Goal: Task Accomplishment & Management: Complete application form

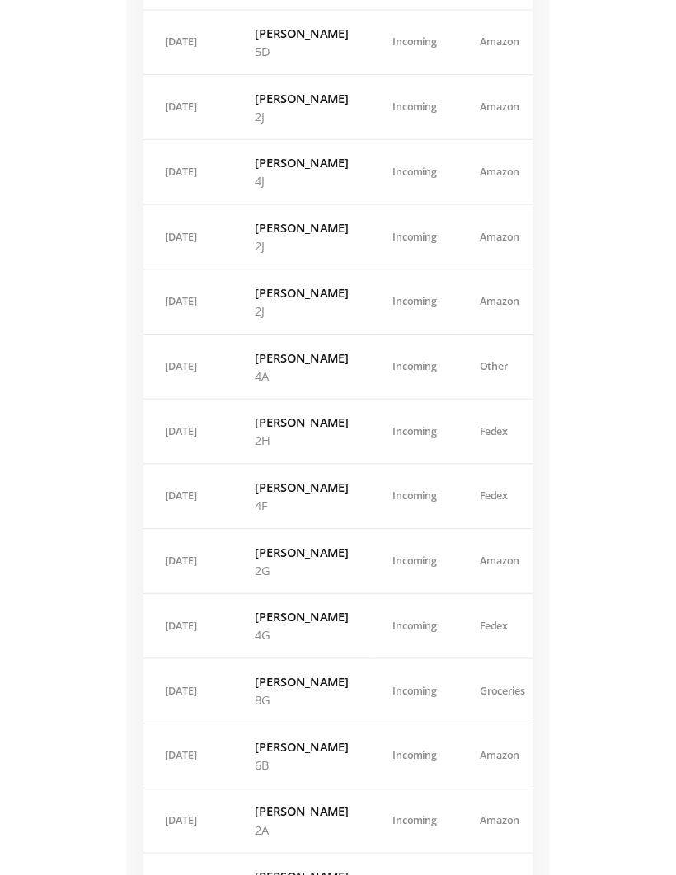
scroll to position [553, 0]
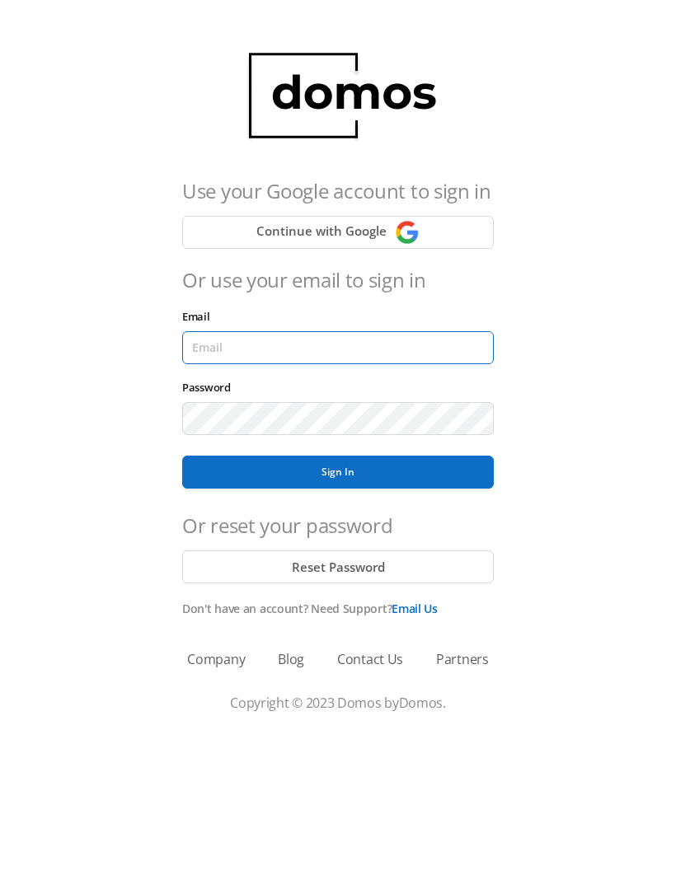
type input "[EMAIL_ADDRESS][DOMAIN_NAME]"
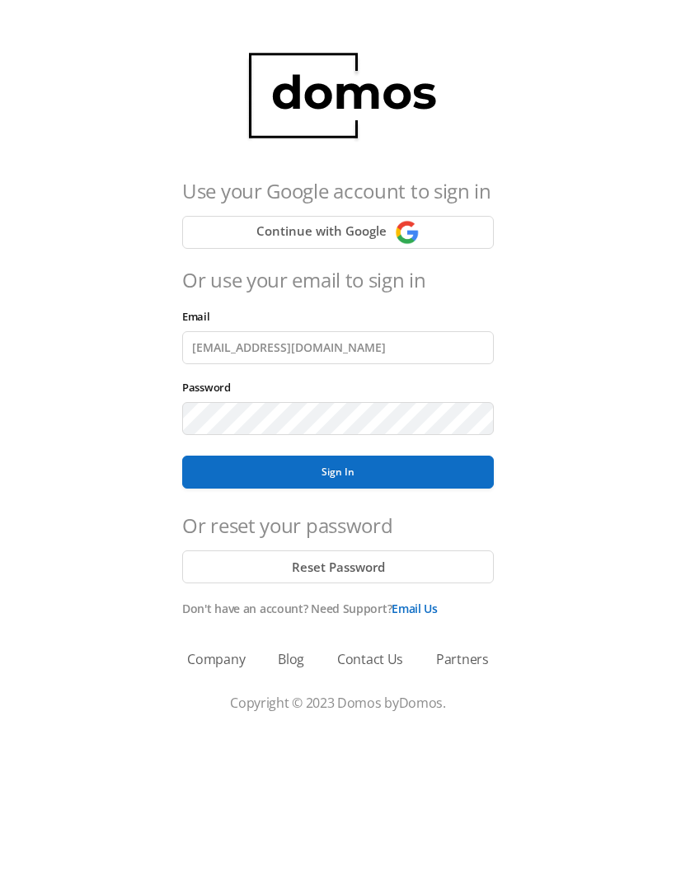
click at [338, 472] on button "Sign In" at bounding box center [337, 472] width 311 height 33
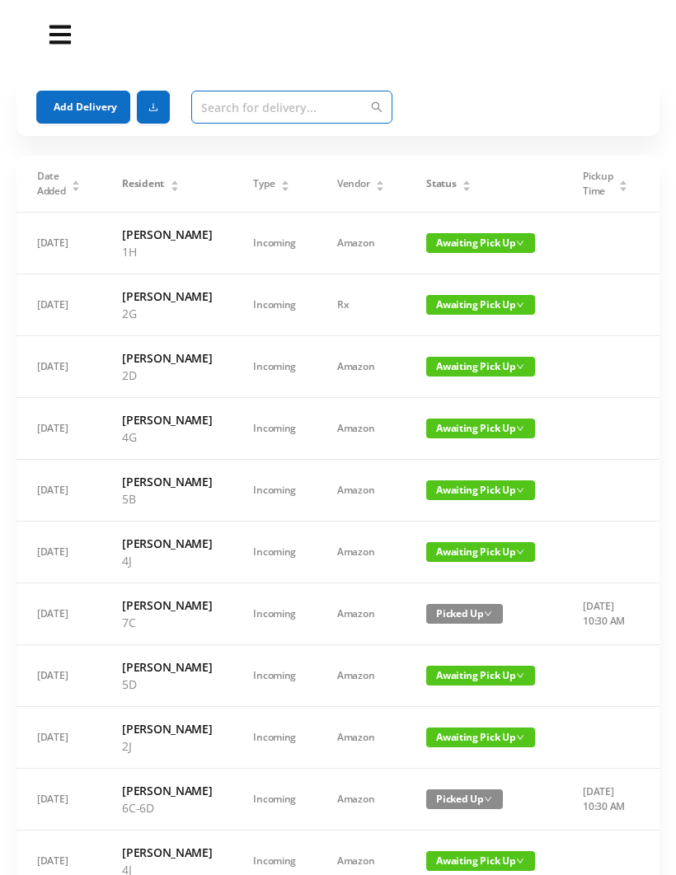
click at [218, 111] on input "text" at bounding box center [291, 107] width 201 height 33
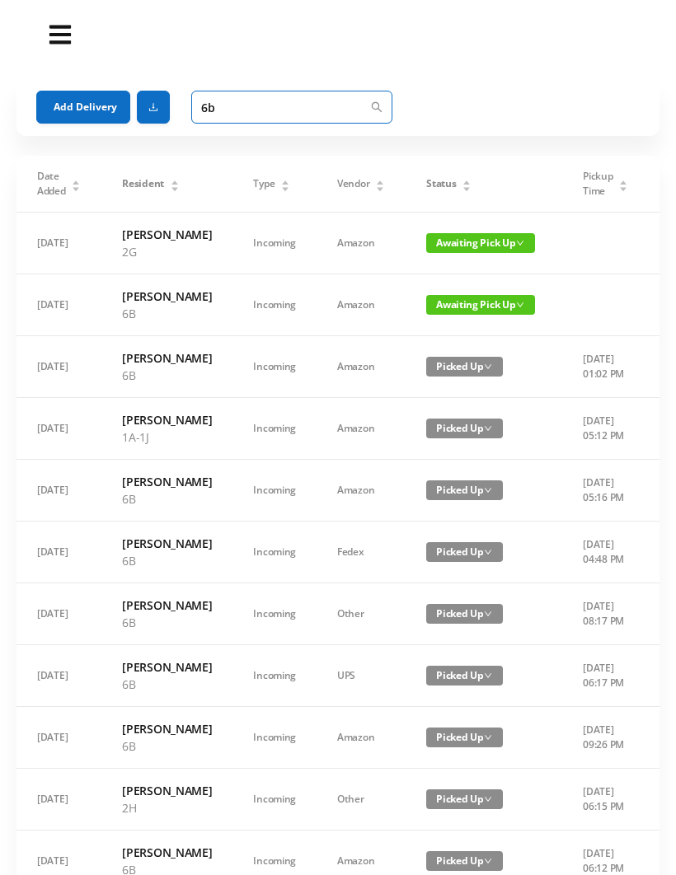
type input "6"
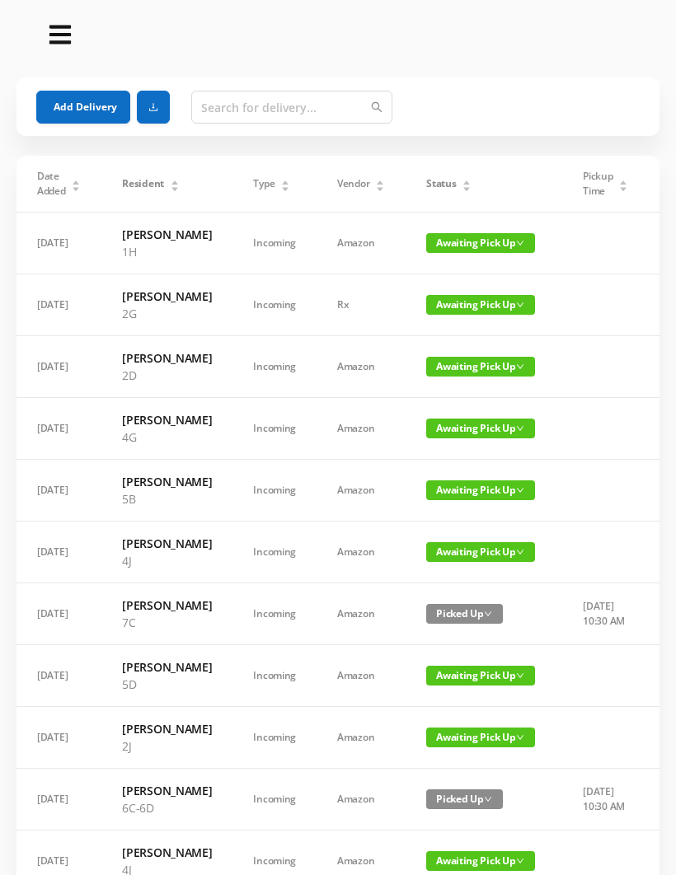
click at [79, 109] on button "Add Delivery" at bounding box center [83, 107] width 94 height 33
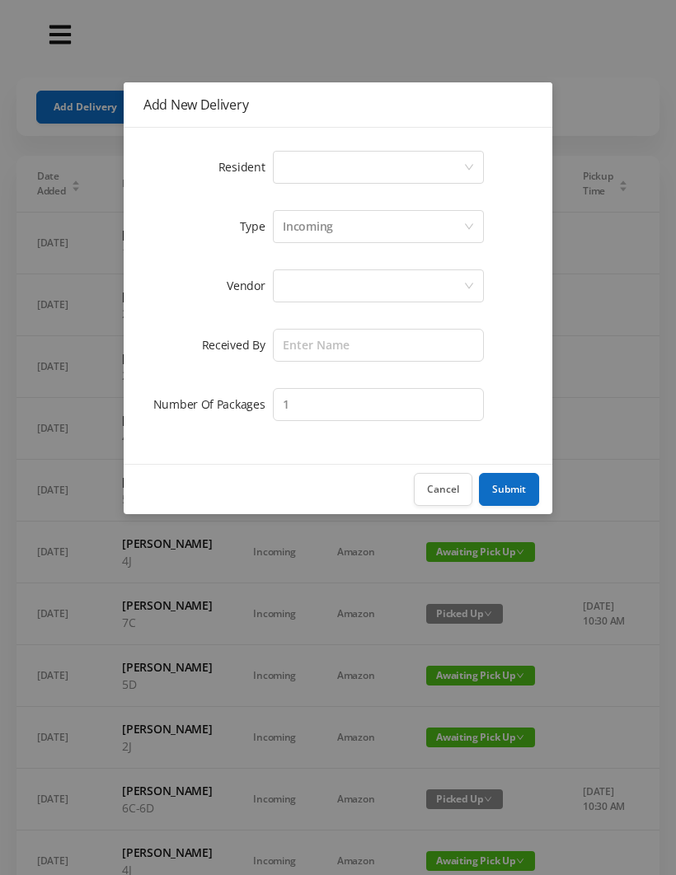
click at [441, 491] on button "Cancel" at bounding box center [443, 489] width 59 height 33
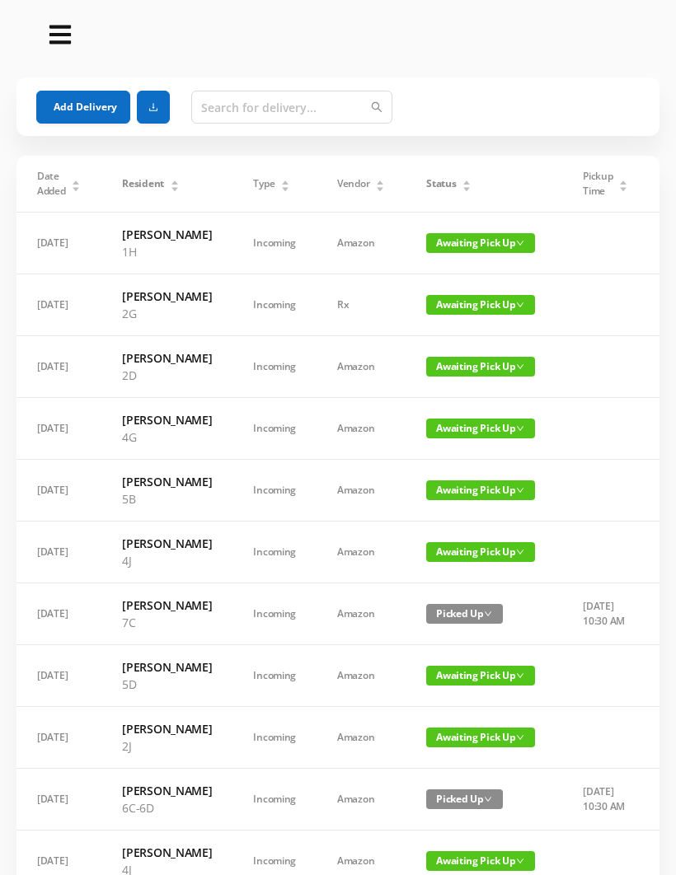
click at [98, 102] on button "Add Delivery" at bounding box center [83, 107] width 94 height 33
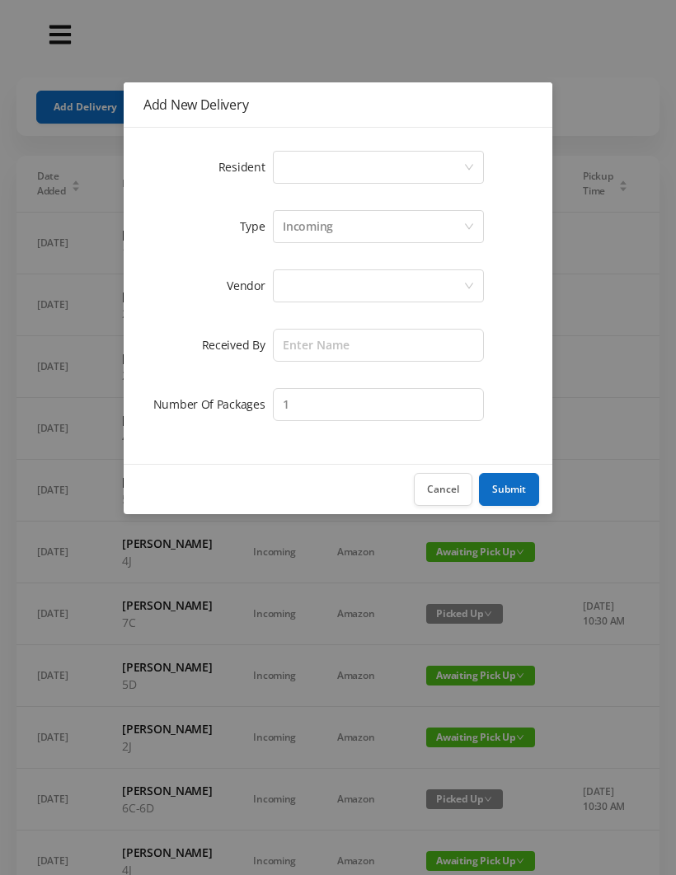
click at [308, 161] on div "Select a person" at bounding box center [373, 167] width 180 height 31
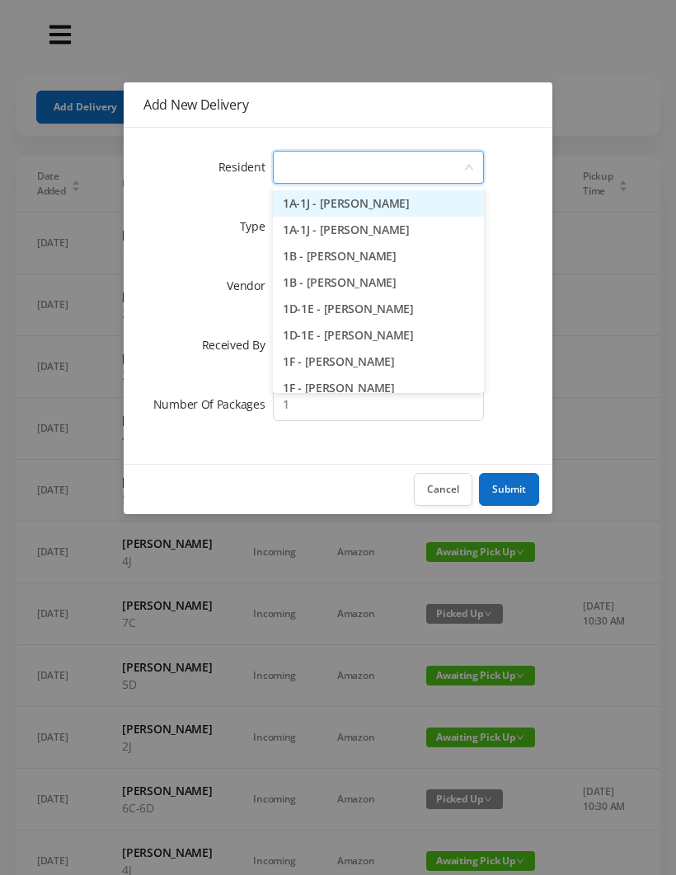
type input "4"
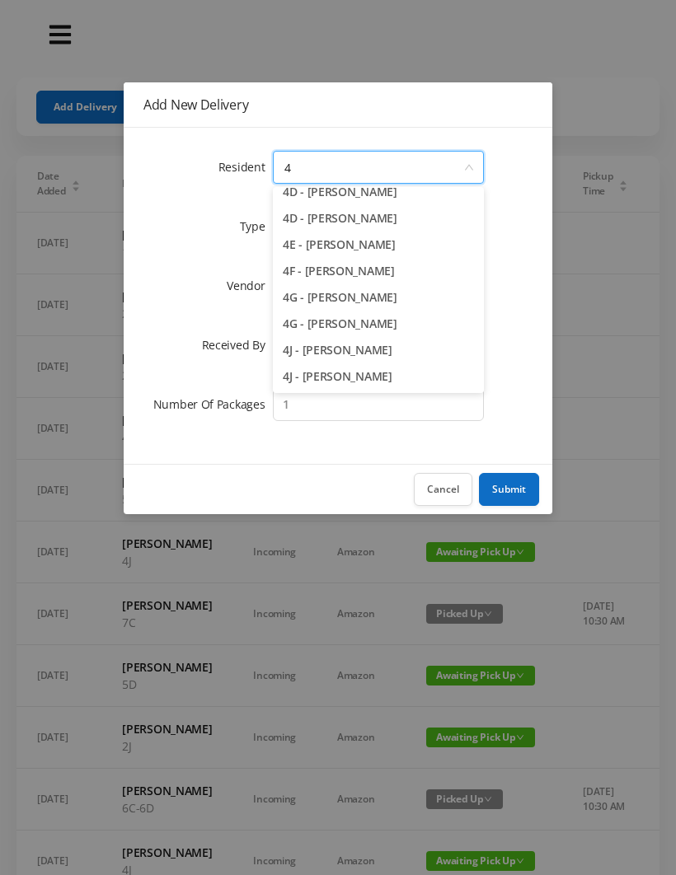
scroll to position [194, 0]
click at [355, 237] on li "4E - [PERSON_NAME]" at bounding box center [378, 246] width 211 height 26
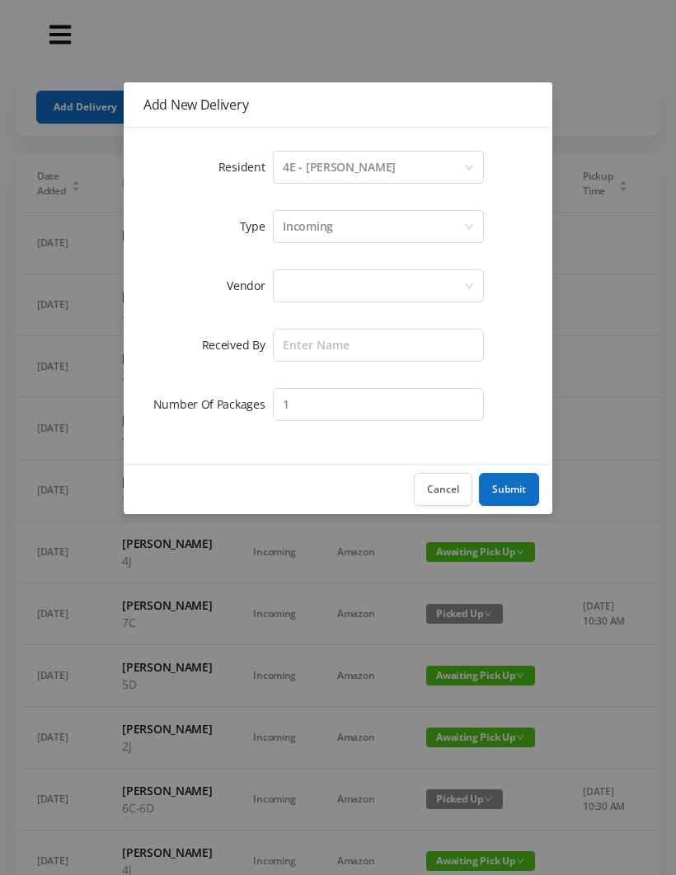
click at [297, 283] on div at bounding box center [373, 285] width 180 height 31
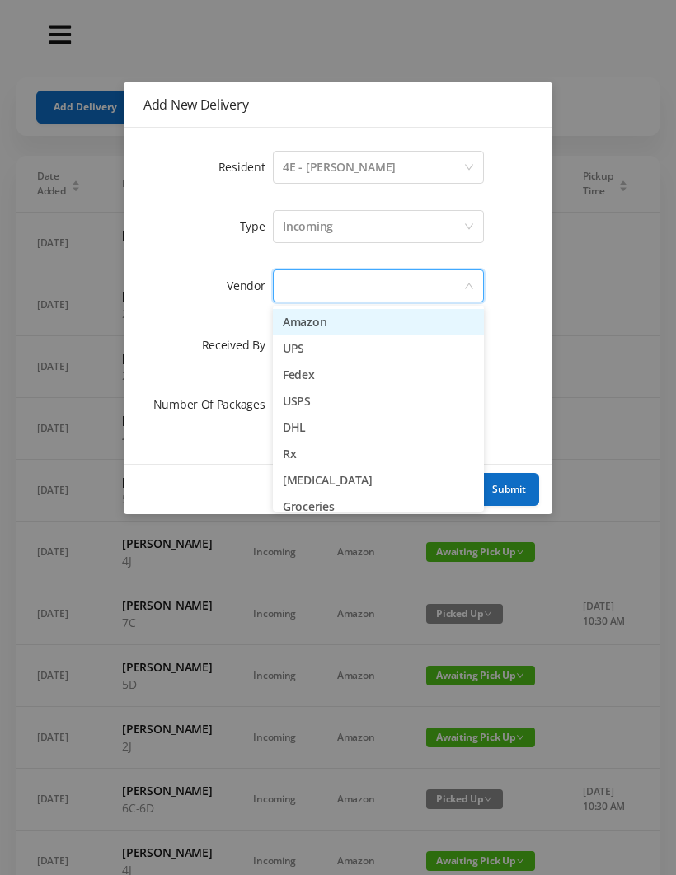
click at [324, 401] on li "USPS" at bounding box center [378, 401] width 211 height 26
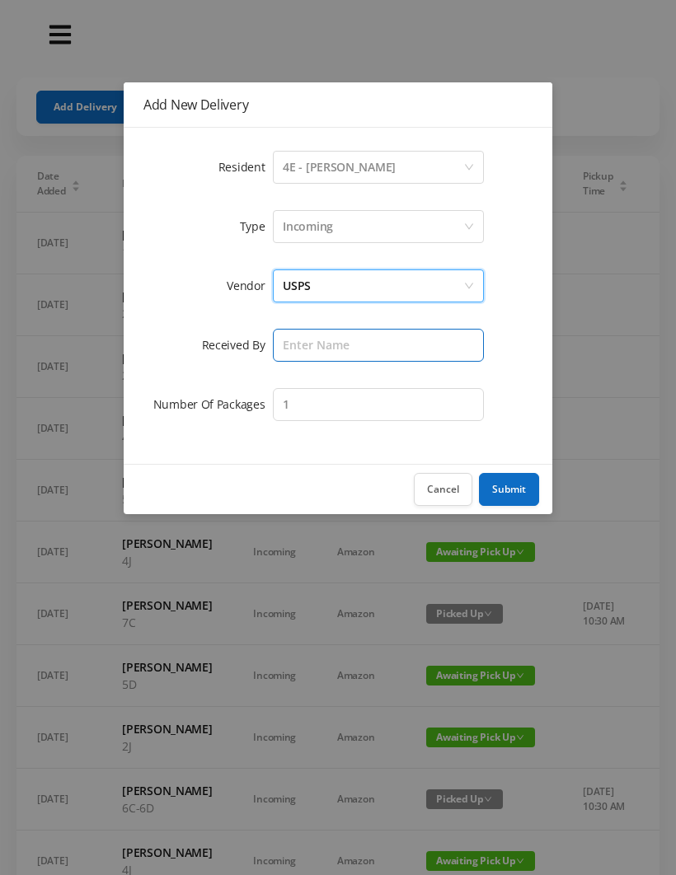
click at [302, 344] on input "text" at bounding box center [378, 345] width 211 height 33
type input "Wayne"
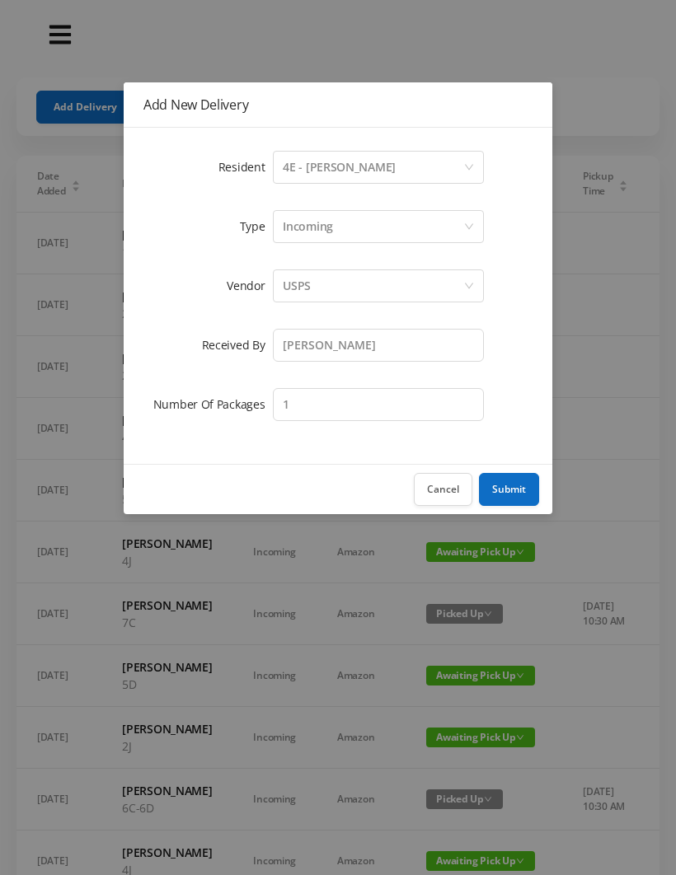
click at [520, 488] on button "Submit" at bounding box center [509, 489] width 60 height 33
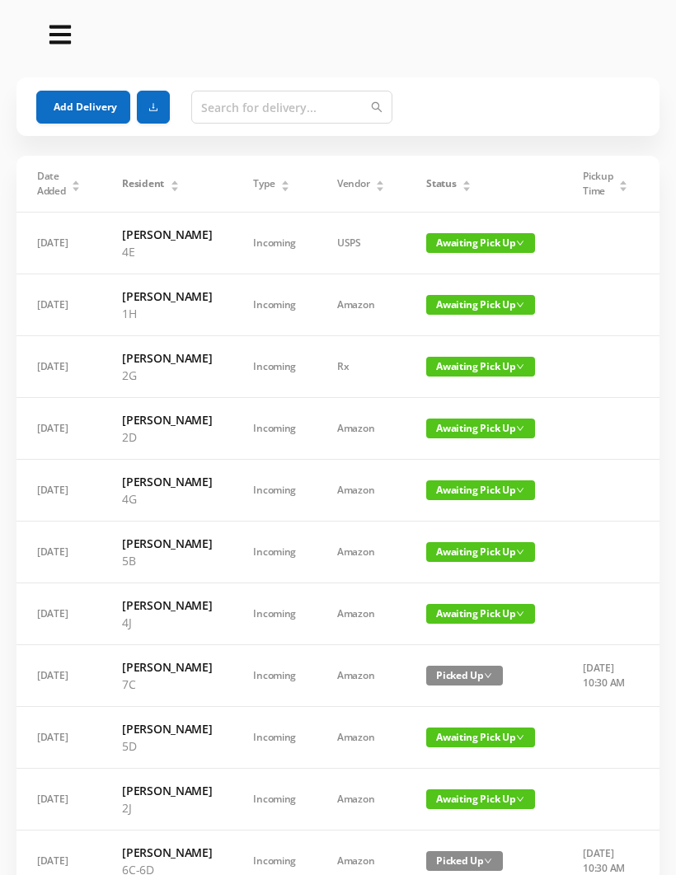
click at [54, 86] on div "Add Delivery" at bounding box center [337, 106] width 603 height 59
click at [77, 105] on button "Add Delivery" at bounding box center [83, 107] width 94 height 33
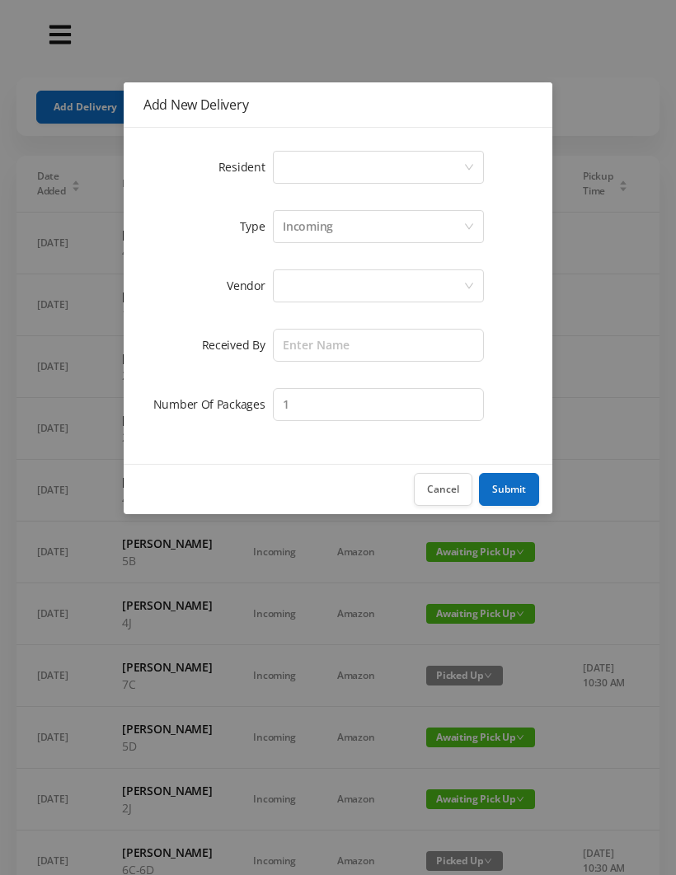
click at [295, 176] on div "Select a person" at bounding box center [373, 167] width 180 height 31
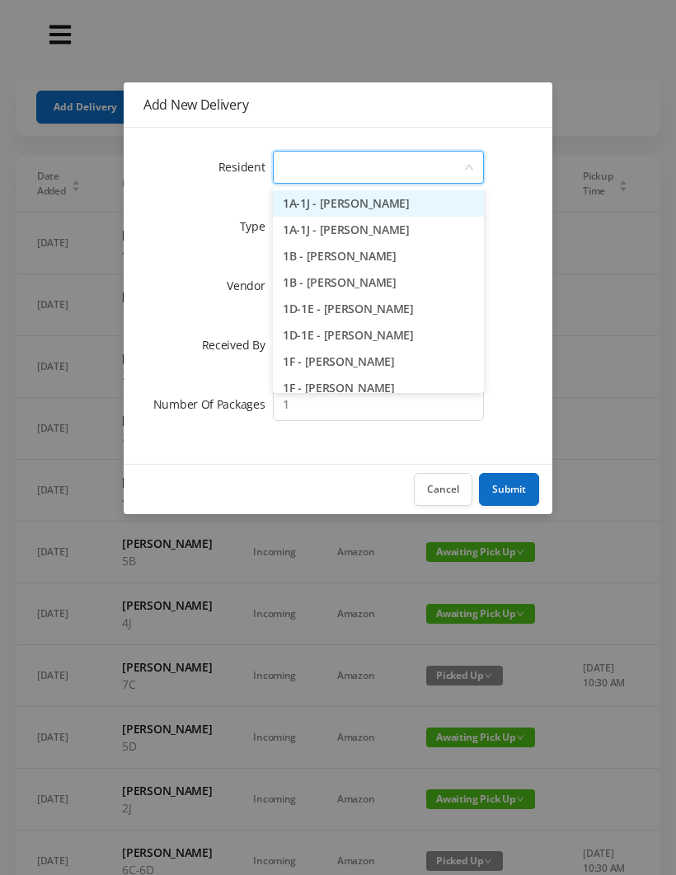
type input "2"
click at [366, 338] on li "2D - Nadia Hernandez" at bounding box center [378, 335] width 211 height 26
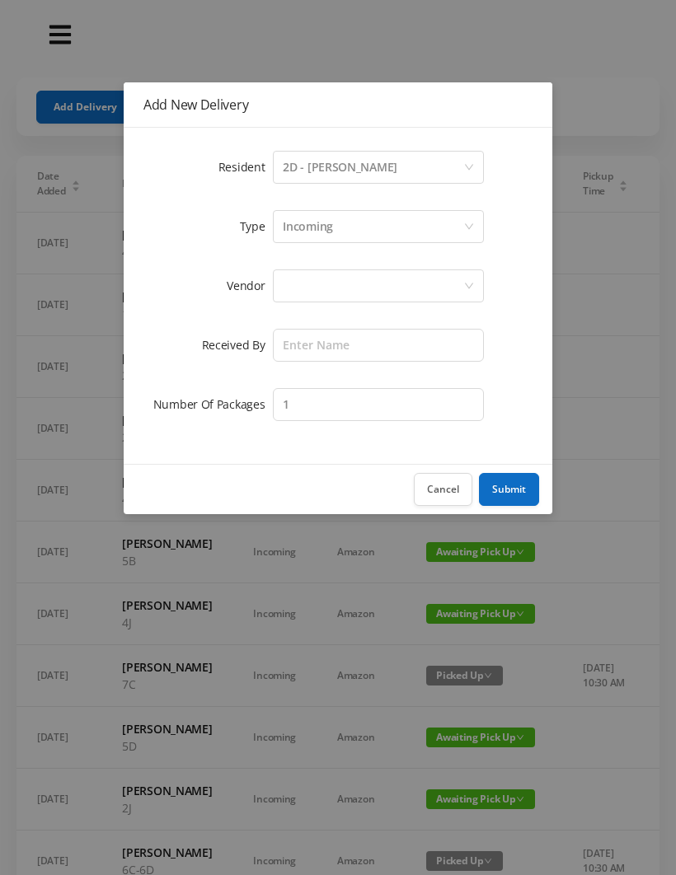
click at [307, 278] on div at bounding box center [373, 285] width 180 height 31
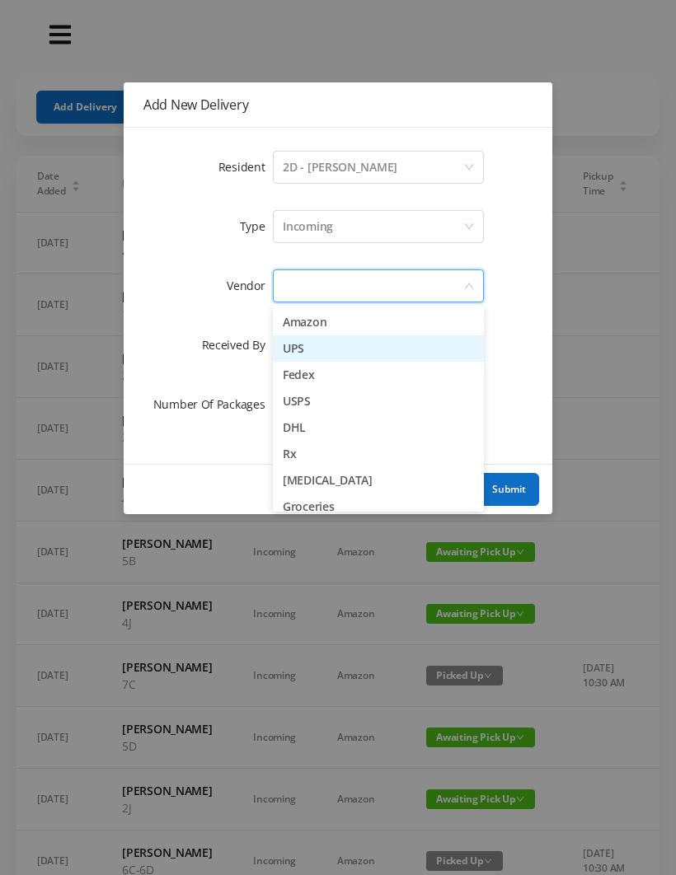
click at [330, 353] on li "UPS" at bounding box center [378, 348] width 211 height 26
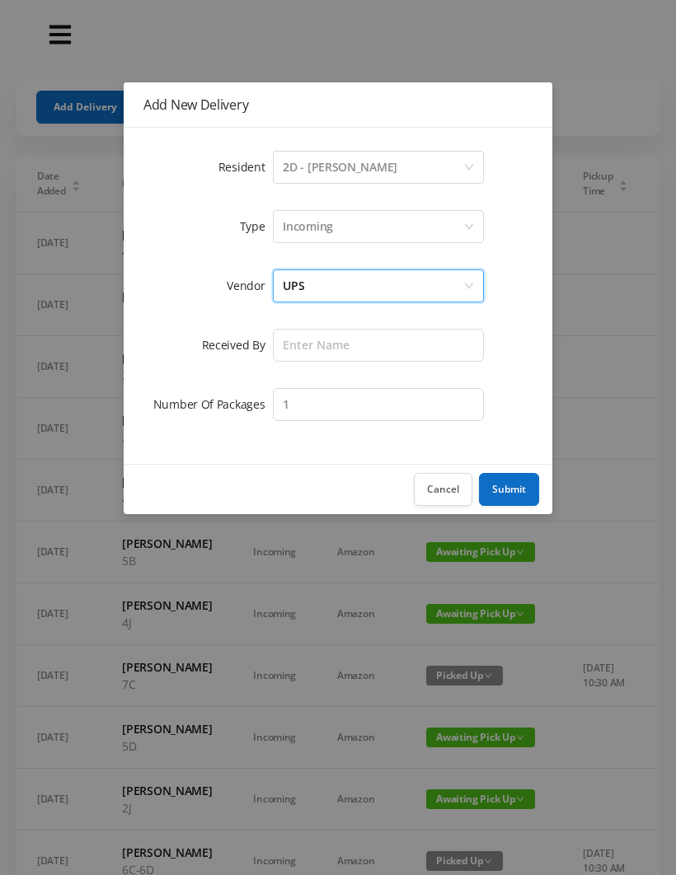
click at [326, 284] on div "UPS" at bounding box center [373, 285] width 180 height 31
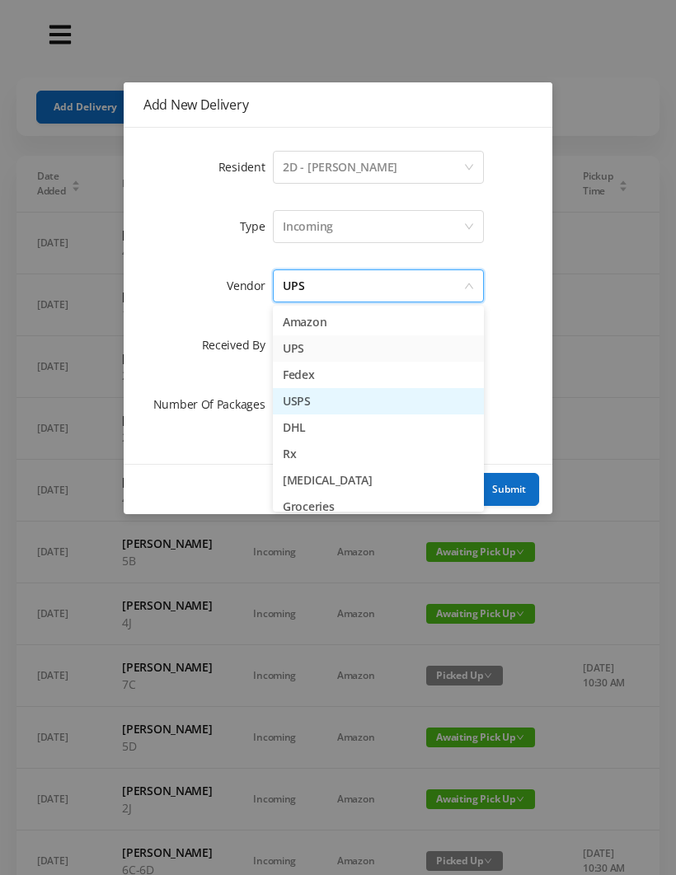
click at [331, 408] on li "USPS" at bounding box center [378, 401] width 211 height 26
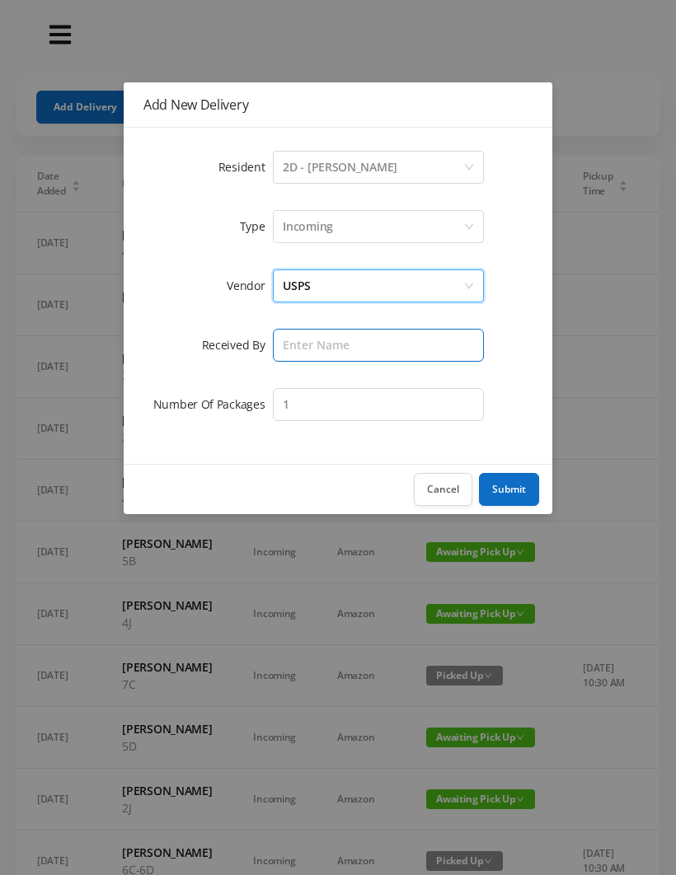
click at [301, 354] on input "text" at bounding box center [378, 345] width 211 height 33
type input "[PERSON_NAME]"
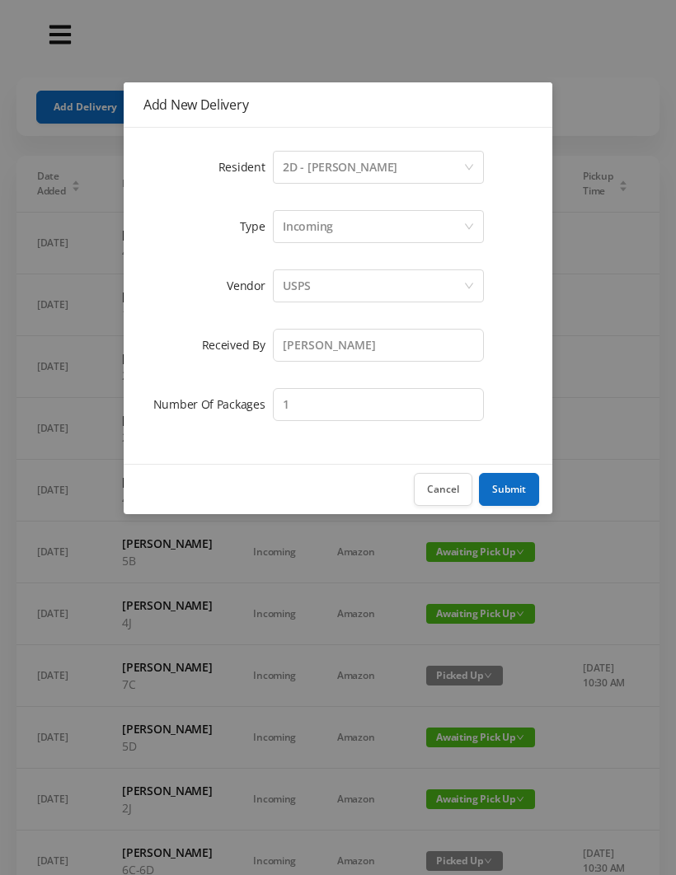
click at [516, 484] on button "Submit" at bounding box center [509, 489] width 60 height 33
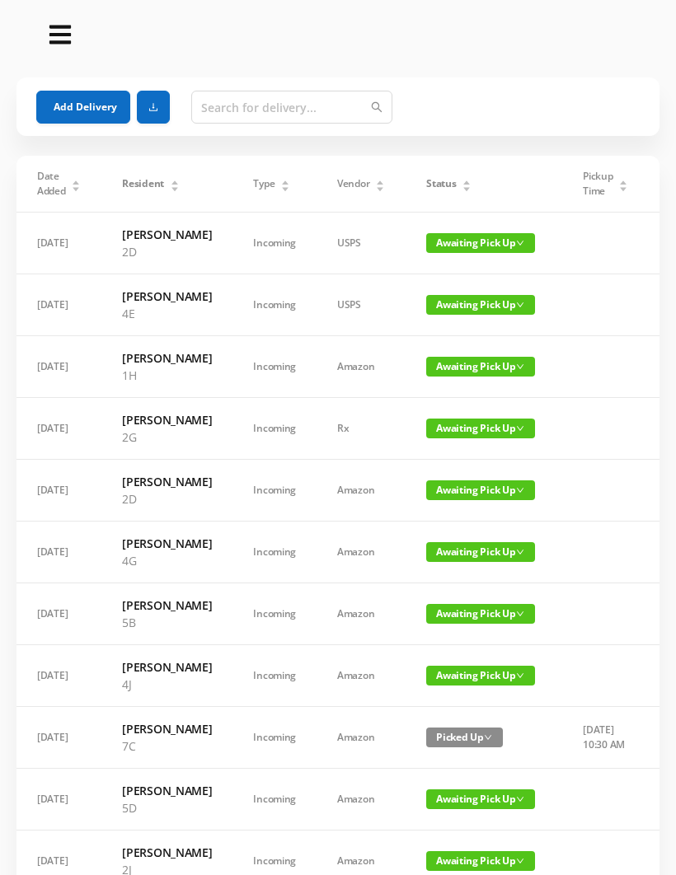
click at [90, 110] on button "Add Delivery" at bounding box center [83, 107] width 94 height 33
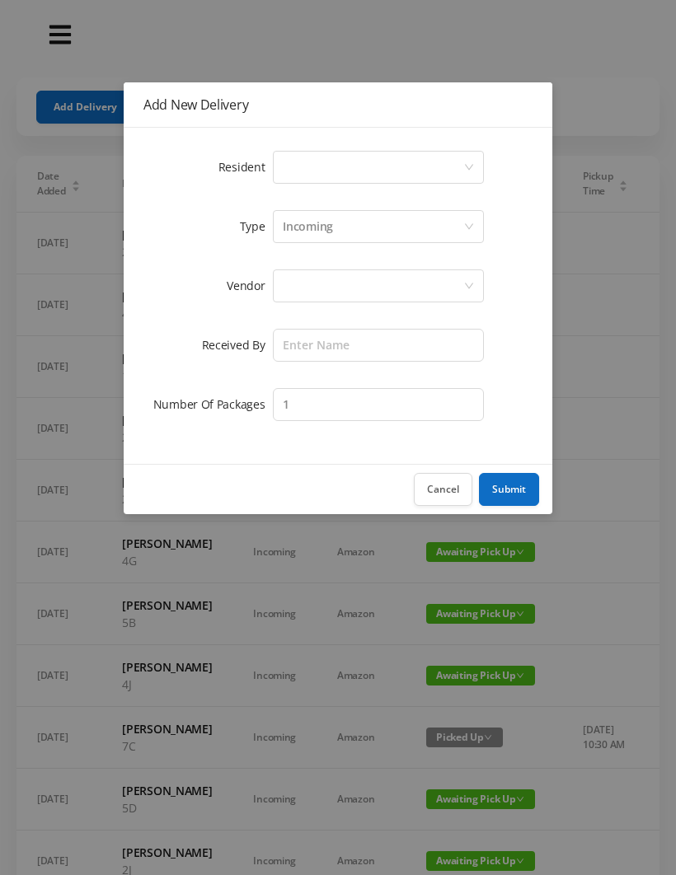
click at [296, 168] on div "Select a person" at bounding box center [373, 167] width 180 height 31
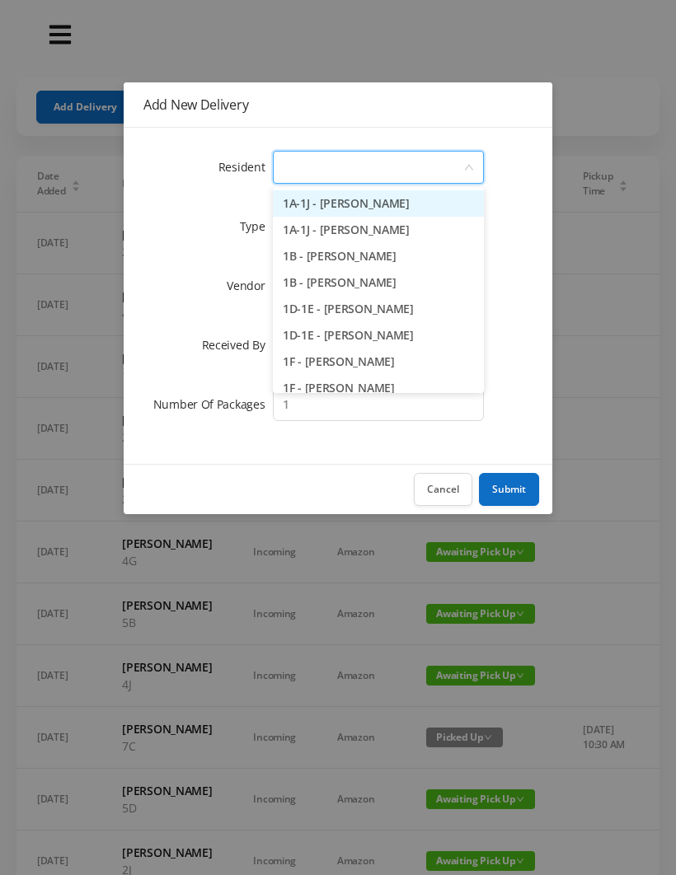
type input "4"
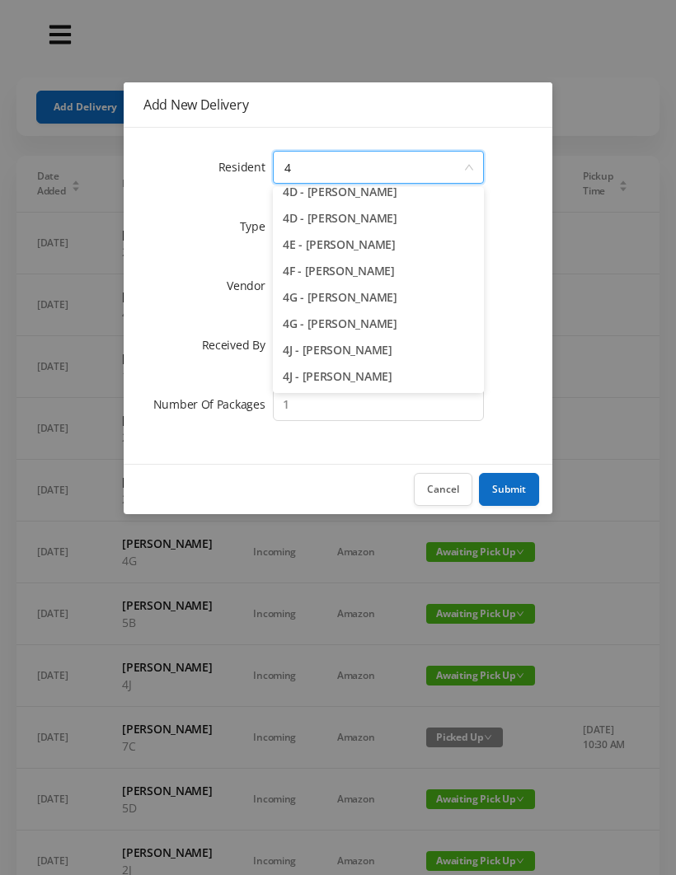
scroll to position [196, 0]
click at [325, 296] on li "4G - Mei Ling" at bounding box center [378, 297] width 211 height 26
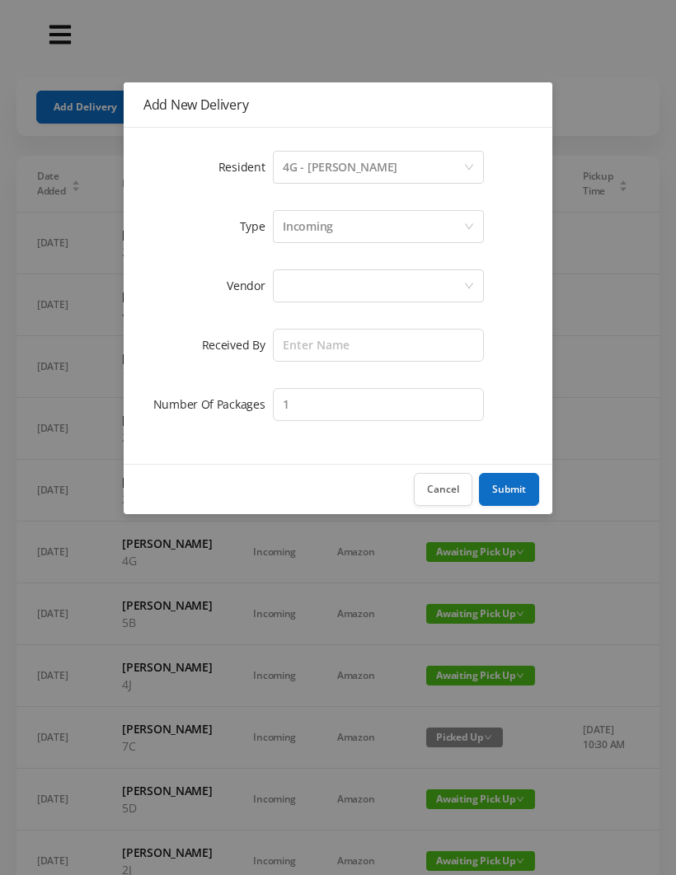
click at [305, 278] on div at bounding box center [373, 285] width 180 height 31
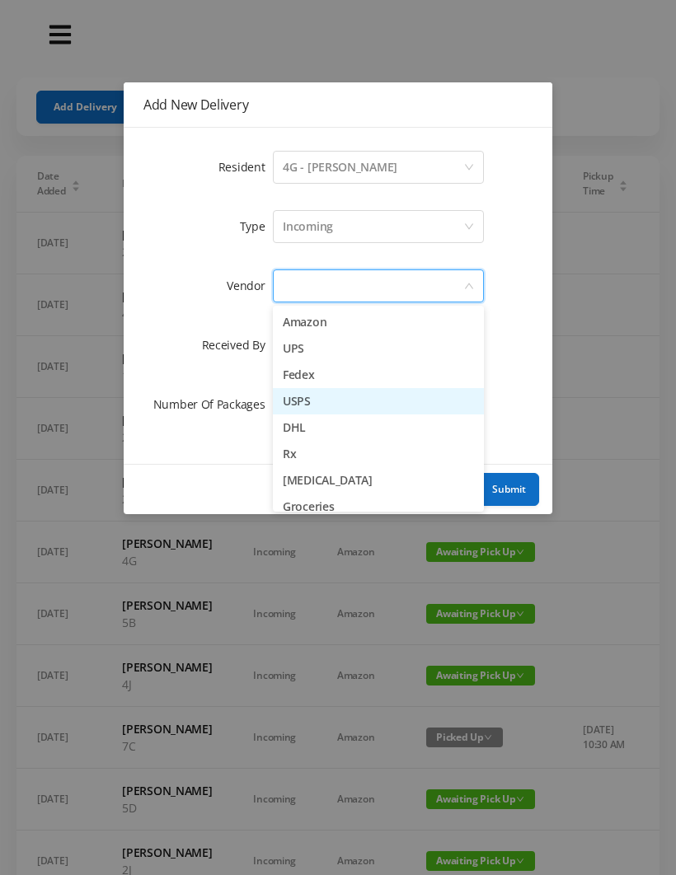
click at [322, 400] on li "USPS" at bounding box center [378, 401] width 211 height 26
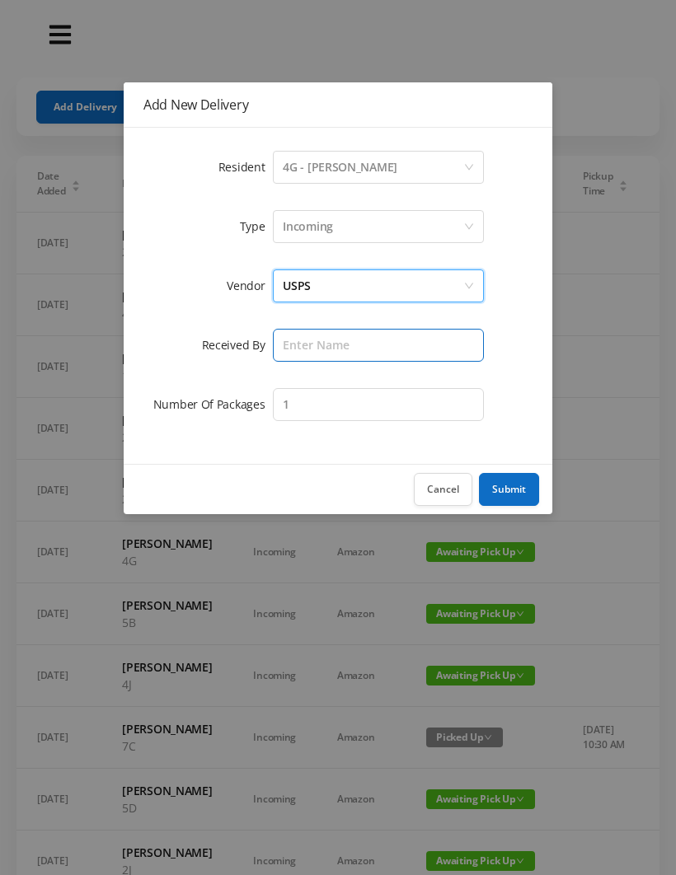
click at [304, 347] on input "text" at bounding box center [378, 345] width 211 height 33
type input "[PERSON_NAME]"
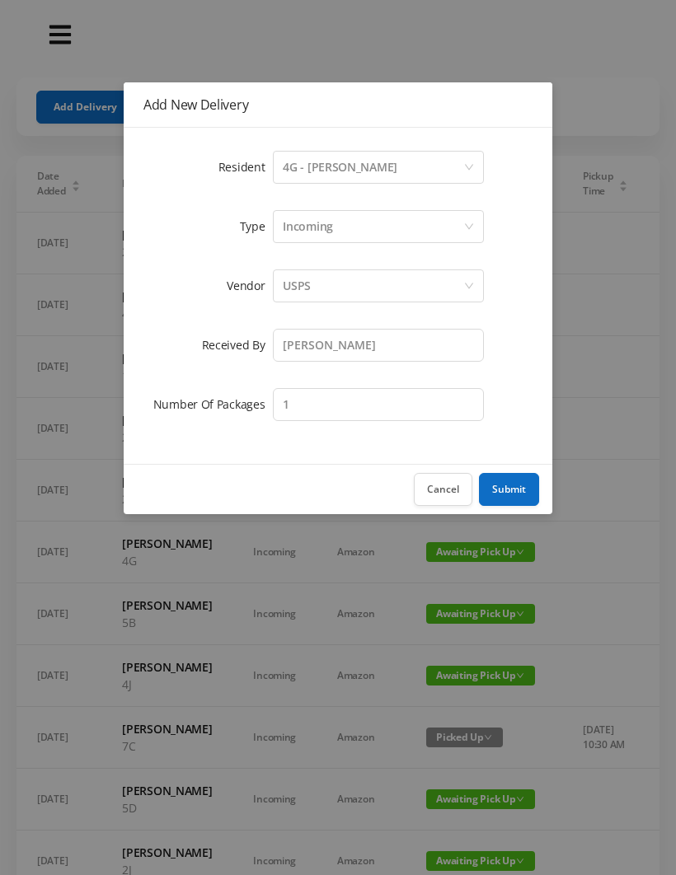
click at [520, 485] on button "Submit" at bounding box center [509, 489] width 60 height 33
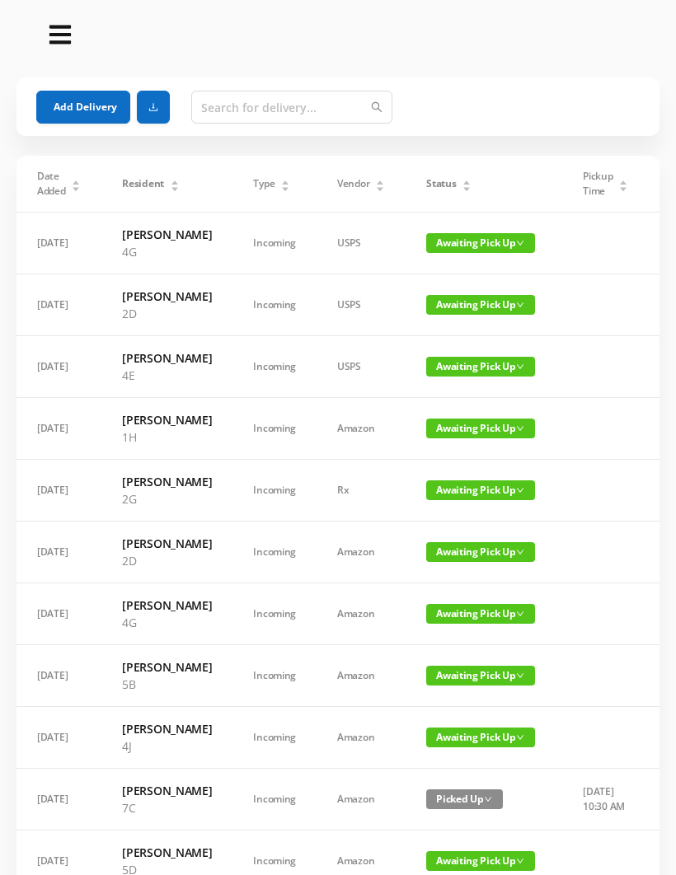
click at [82, 91] on button "Add Delivery" at bounding box center [83, 107] width 94 height 33
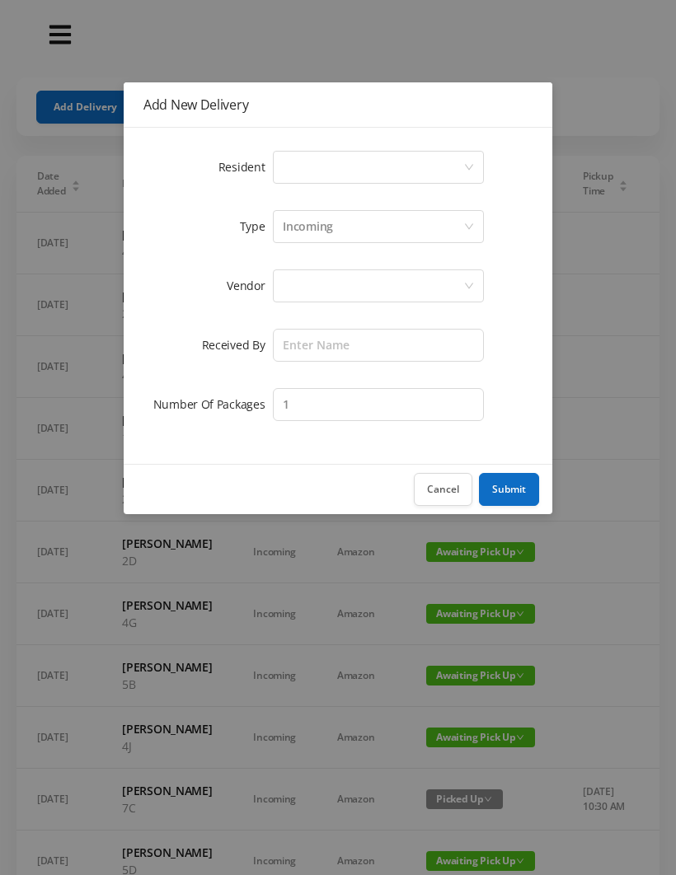
click at [296, 168] on div "Select a person" at bounding box center [373, 167] width 180 height 31
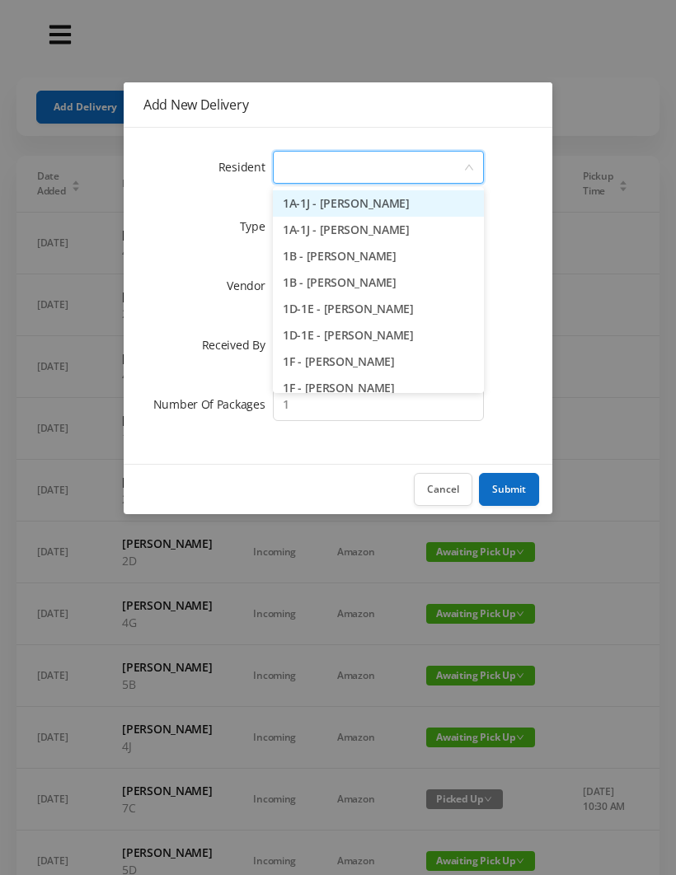
type input "5"
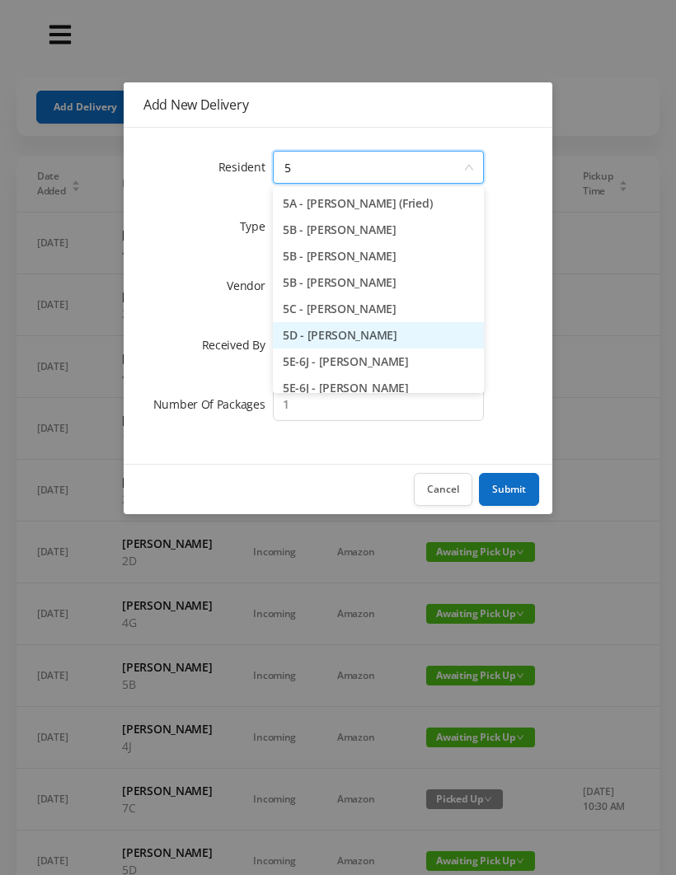
click at [363, 340] on li "5D - Lawrence Eitel" at bounding box center [378, 335] width 211 height 26
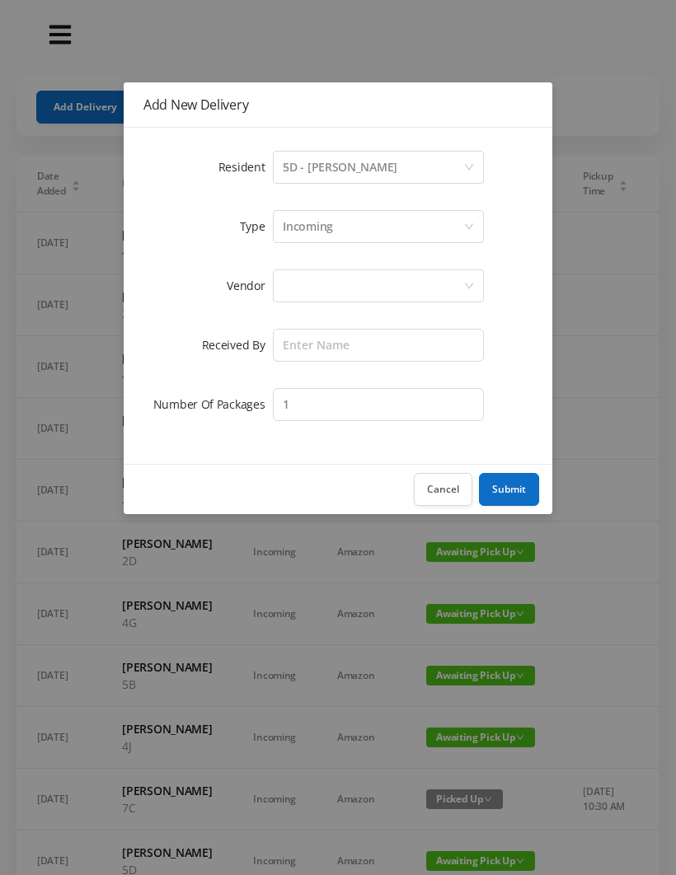
click at [302, 276] on div at bounding box center [373, 285] width 180 height 31
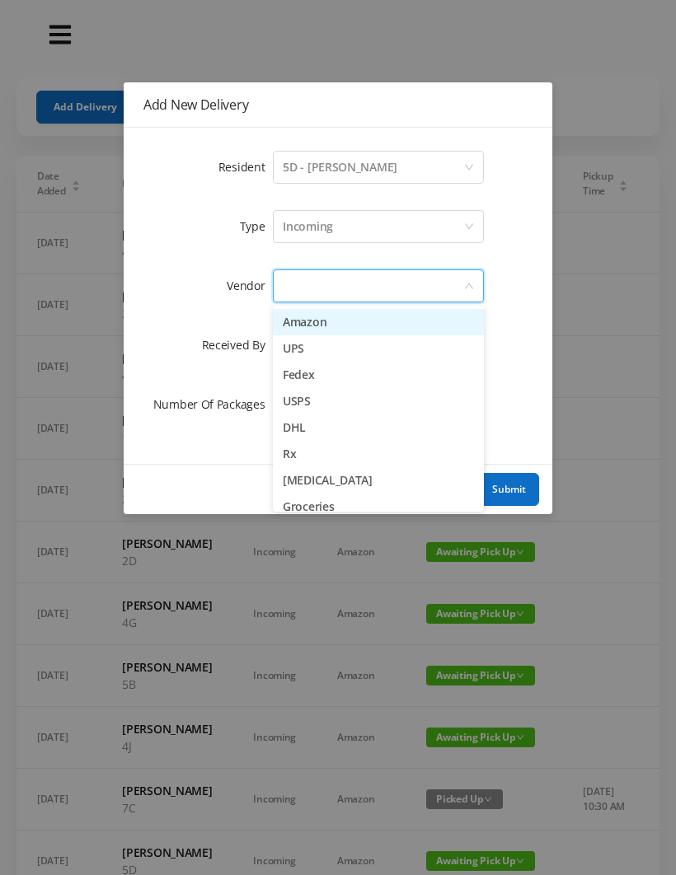
click at [368, 330] on li "Amazon" at bounding box center [378, 322] width 211 height 26
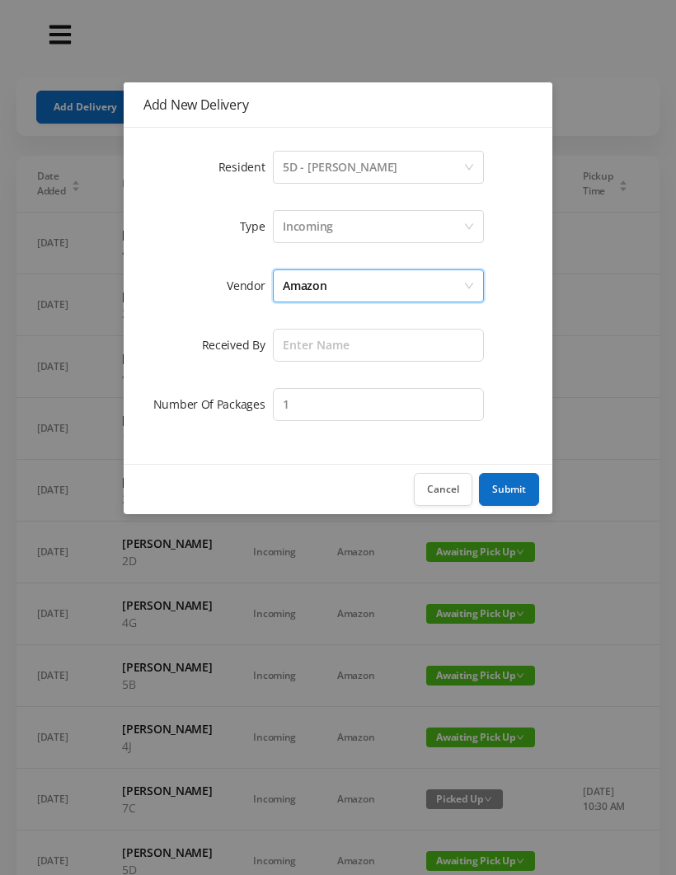
click at [344, 292] on div "Amazon" at bounding box center [373, 285] width 180 height 31
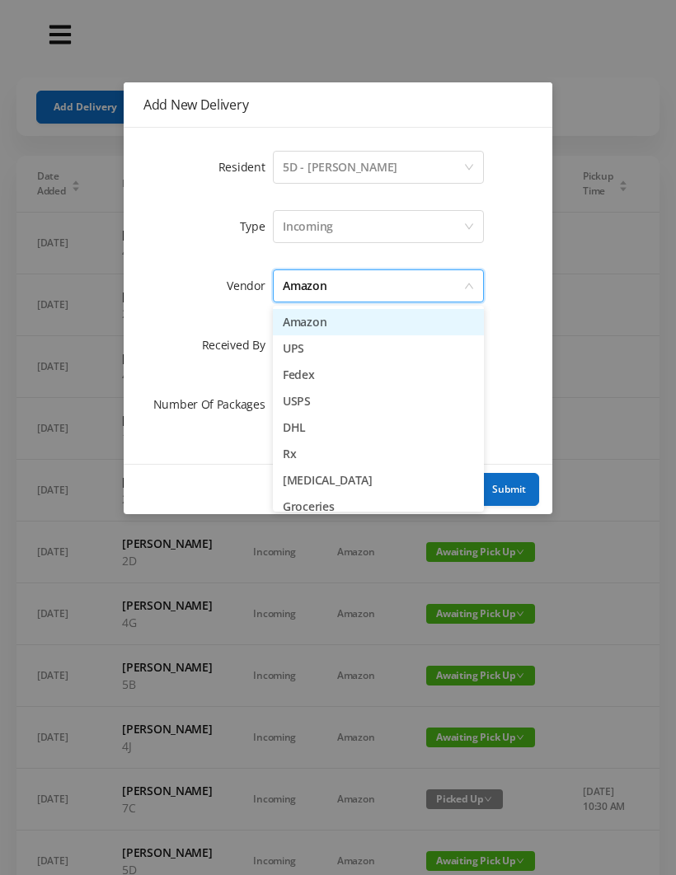
click at [337, 405] on li "USPS" at bounding box center [378, 401] width 211 height 26
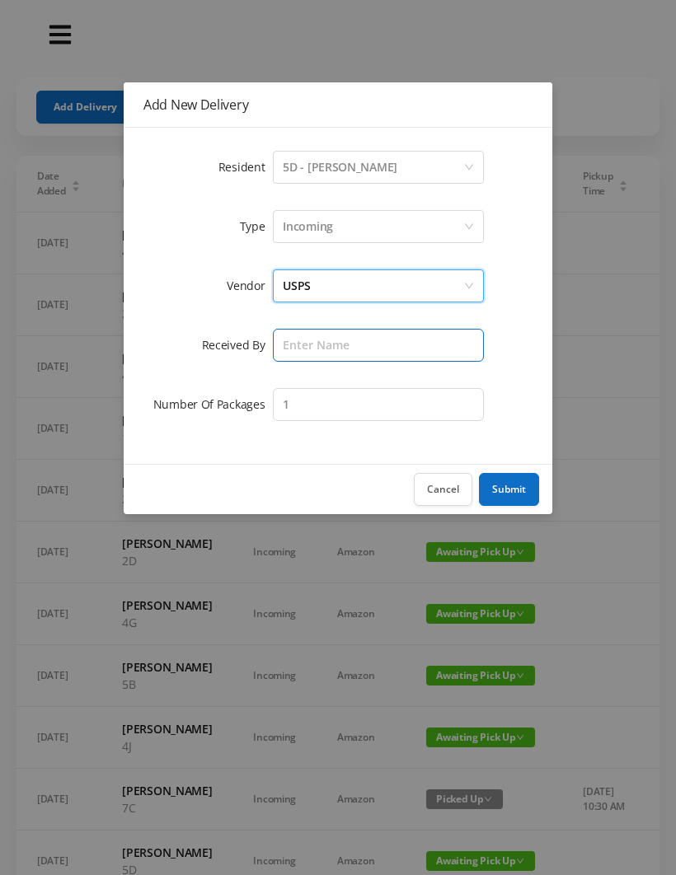
click at [303, 340] on input "text" at bounding box center [378, 345] width 211 height 33
type input "[PERSON_NAME]"
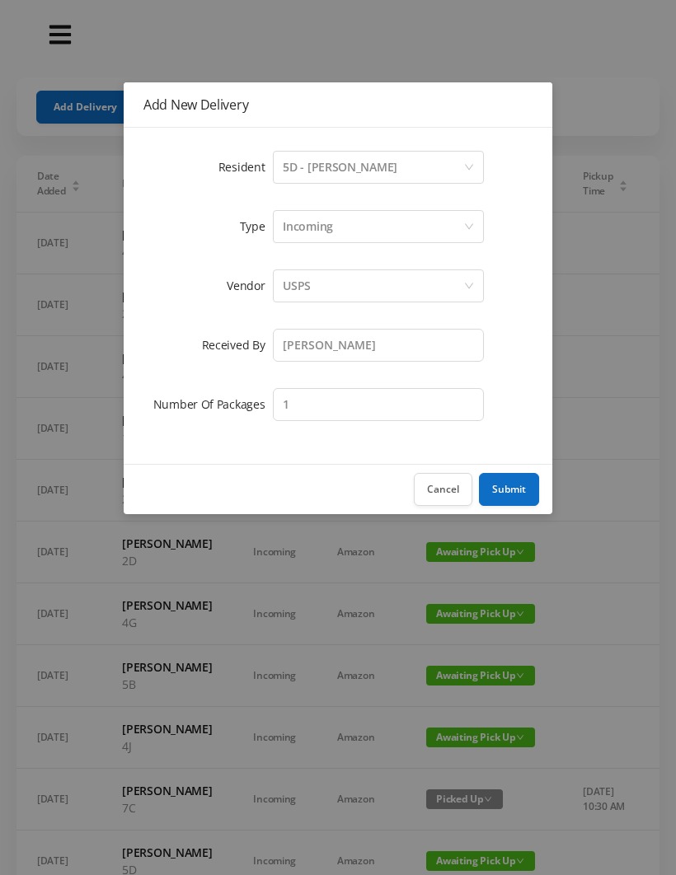
click at [521, 489] on button "Submit" at bounding box center [509, 489] width 60 height 33
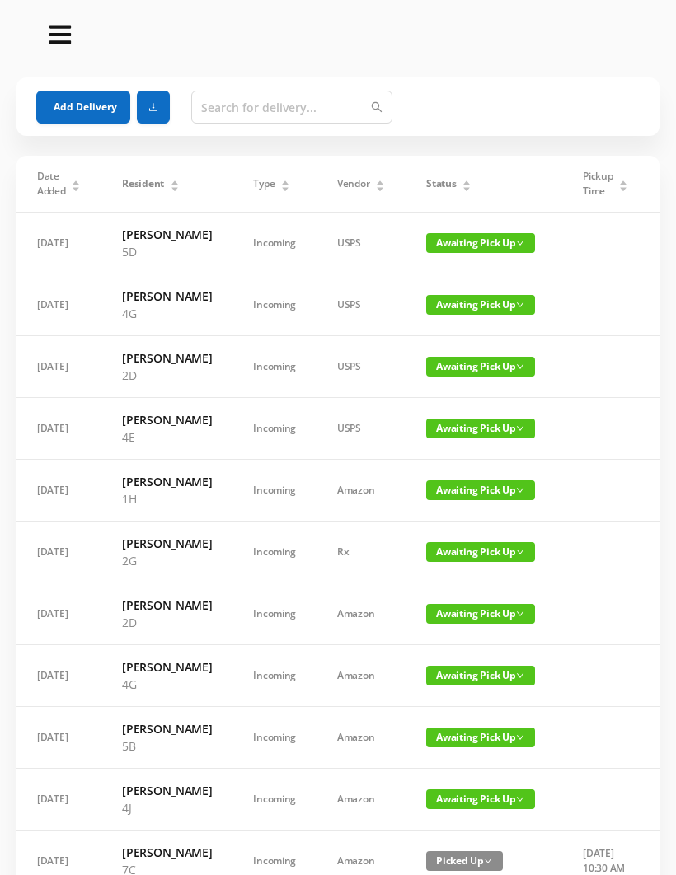
click at [93, 102] on button "Add Delivery" at bounding box center [83, 107] width 94 height 33
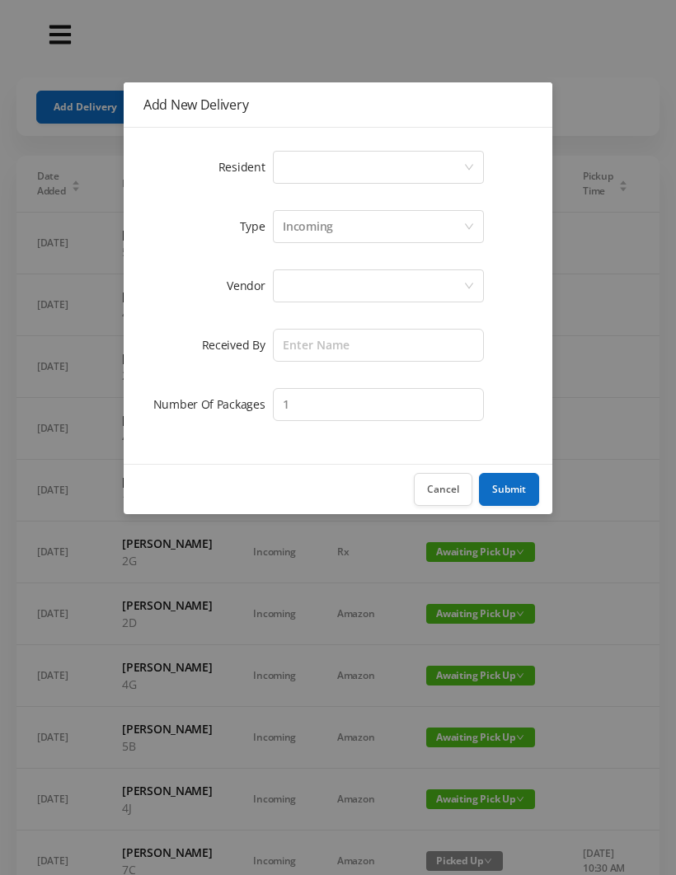
click at [297, 160] on div "Select a person" at bounding box center [373, 167] width 180 height 31
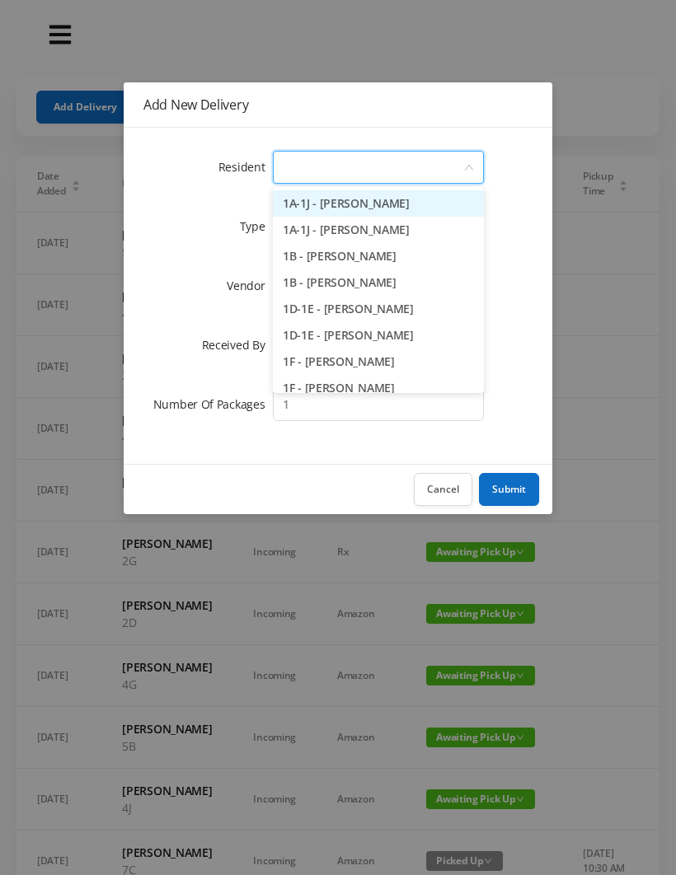
type input "7"
click at [364, 206] on li "7A - Jason Boehm" at bounding box center [378, 203] width 211 height 26
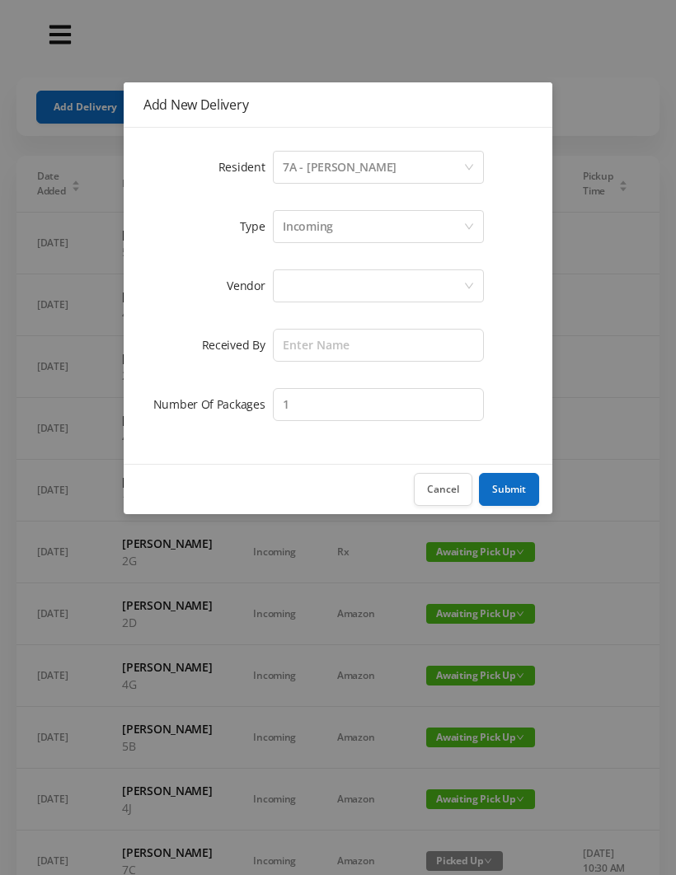
click at [305, 292] on div at bounding box center [373, 285] width 180 height 31
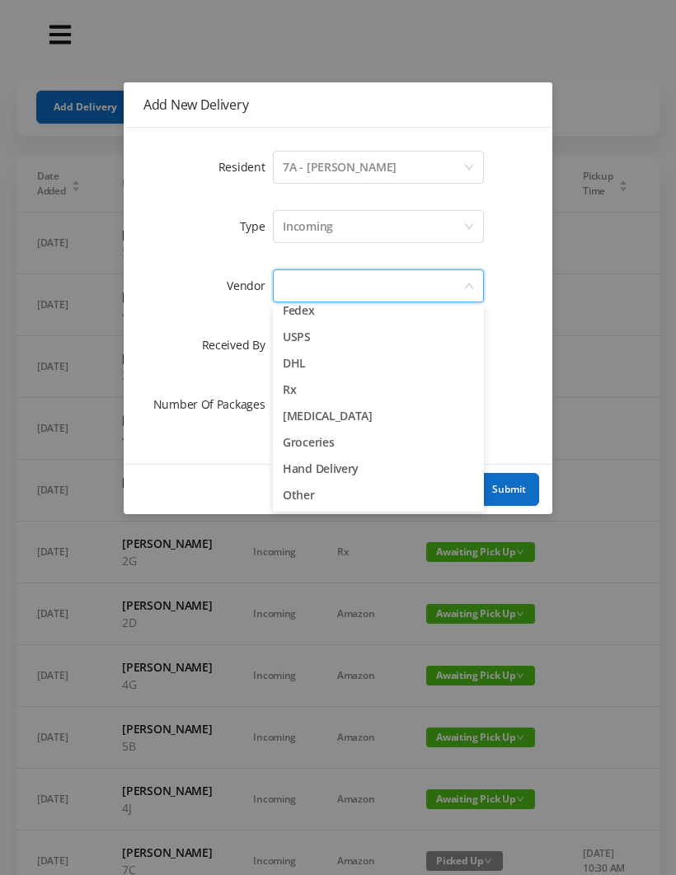
scroll to position [64, 0]
click at [354, 472] on li "Hand Delivery" at bounding box center [378, 469] width 211 height 26
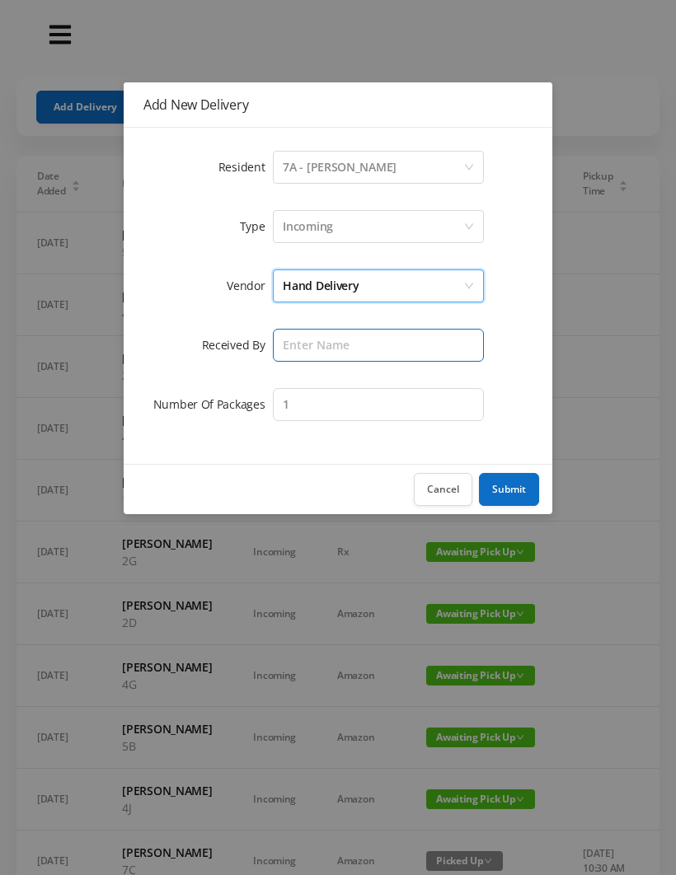
click at [310, 345] on input "text" at bounding box center [378, 345] width 211 height 33
type input "[PERSON_NAME]"
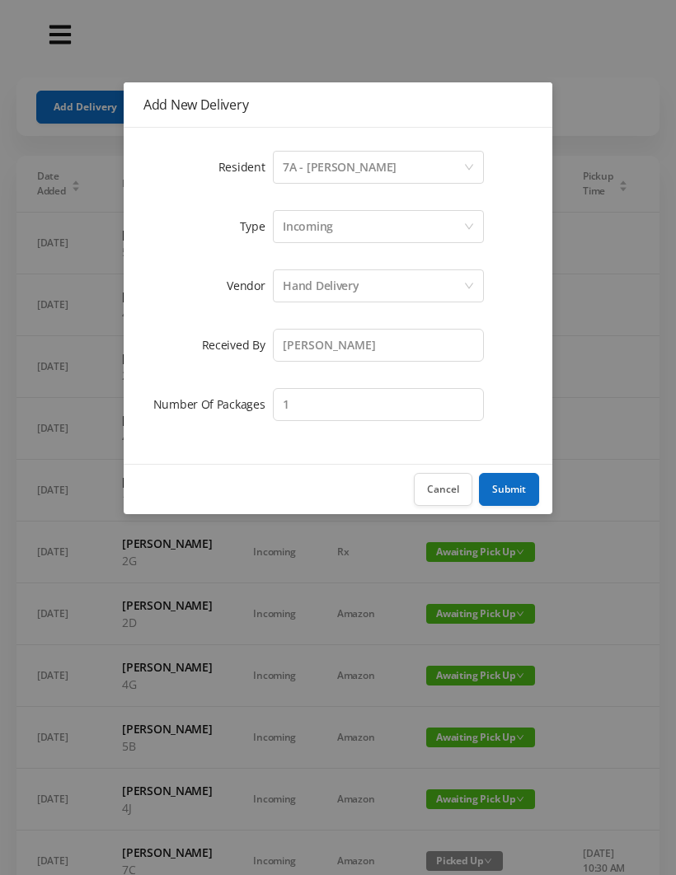
click at [508, 486] on button "Submit" at bounding box center [509, 489] width 60 height 33
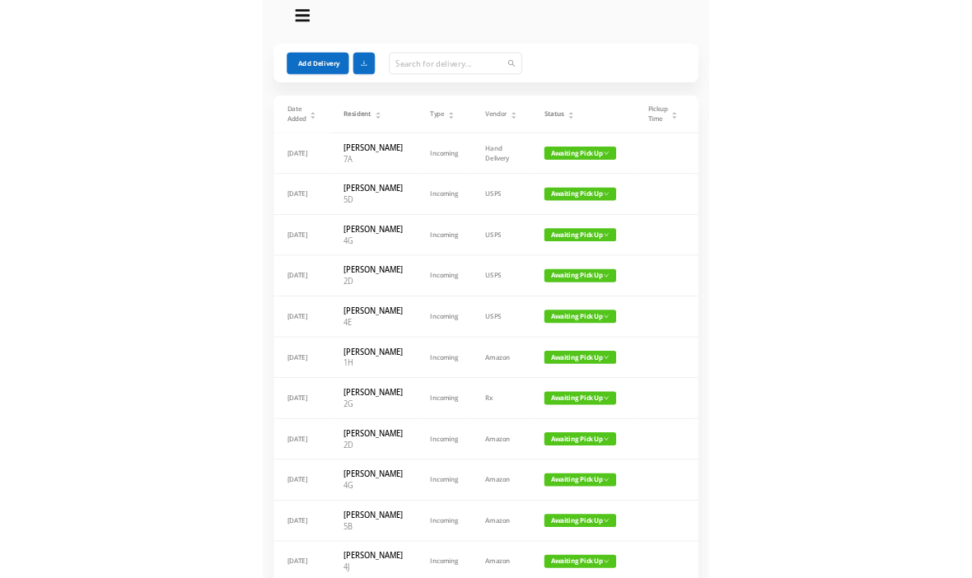
scroll to position [0, 0]
